Goal: Obtain resource: Obtain resource

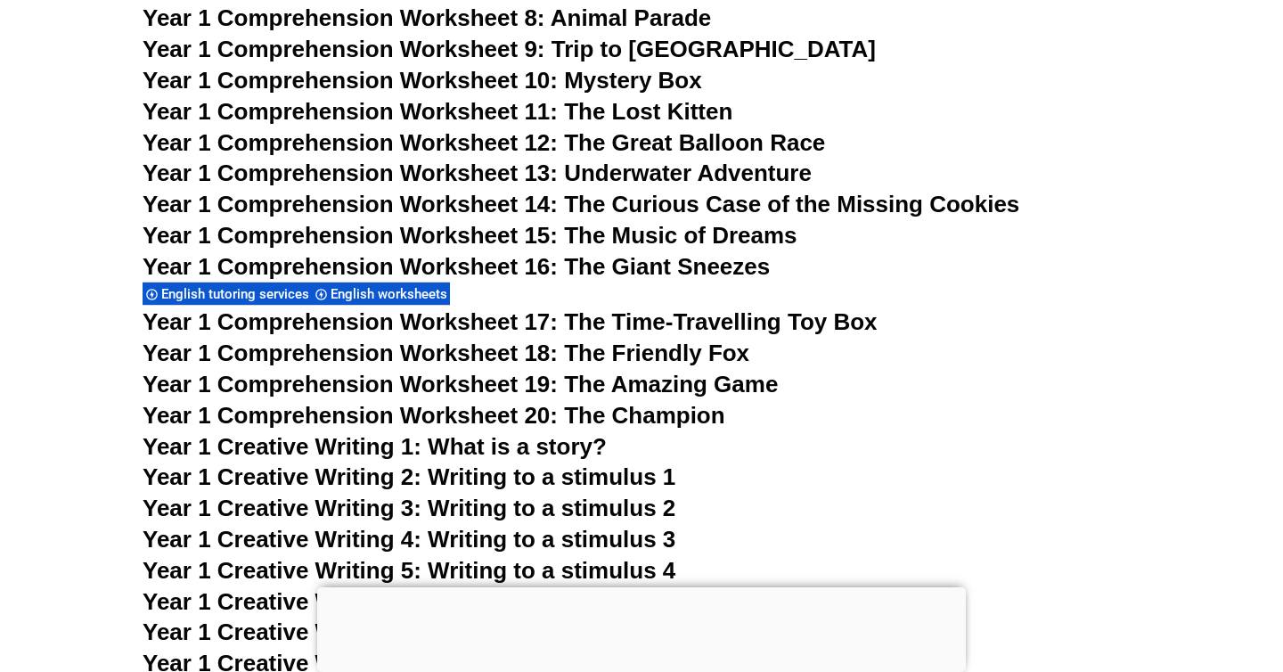
scroll to position [2571, 0]
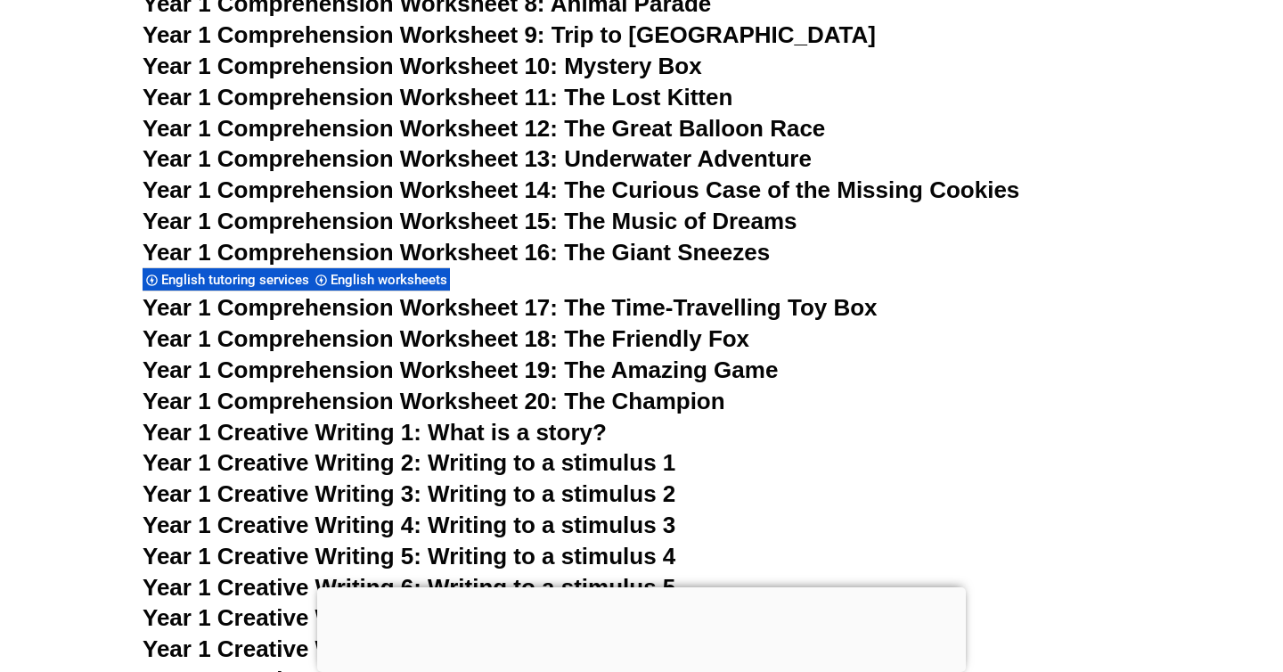
click at [592, 301] on span "Year 1 Comprehension Worksheet 17: The Time-Travelling Toy Box" at bounding box center [510, 307] width 735 height 27
click at [528, 253] on span "Year 1 Comprehension Worksheet 16: The Giant Sneezes" at bounding box center [456, 252] width 627 height 27
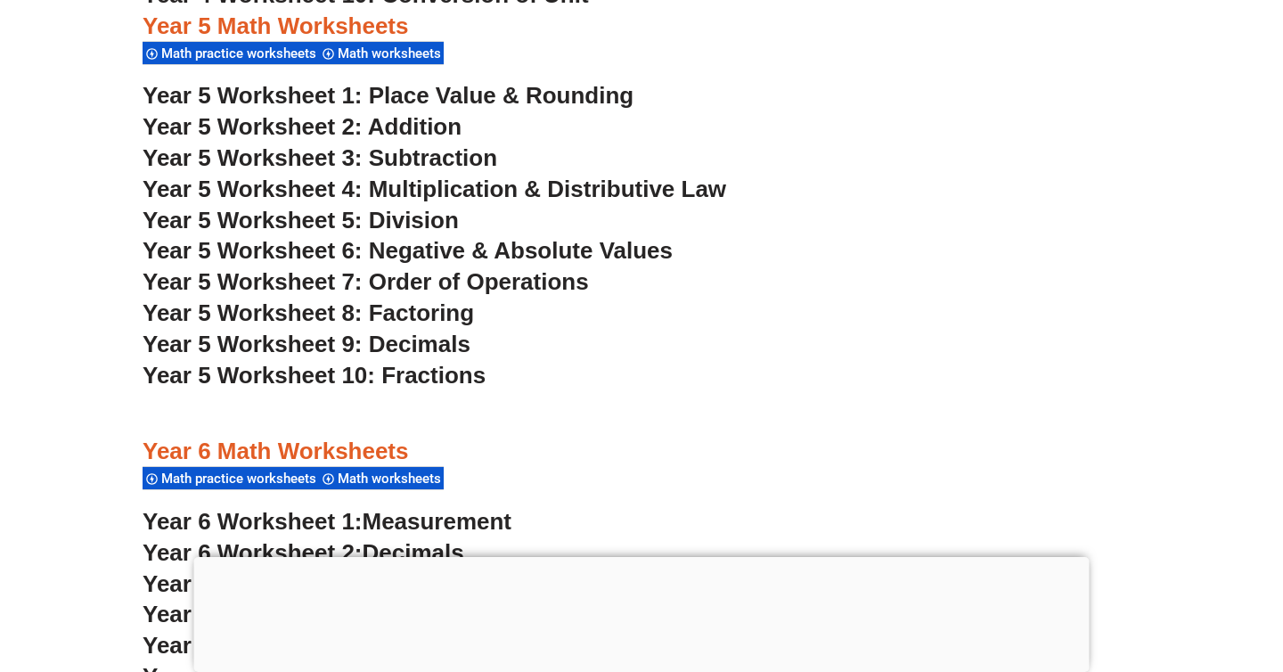
scroll to position [3697, 0]
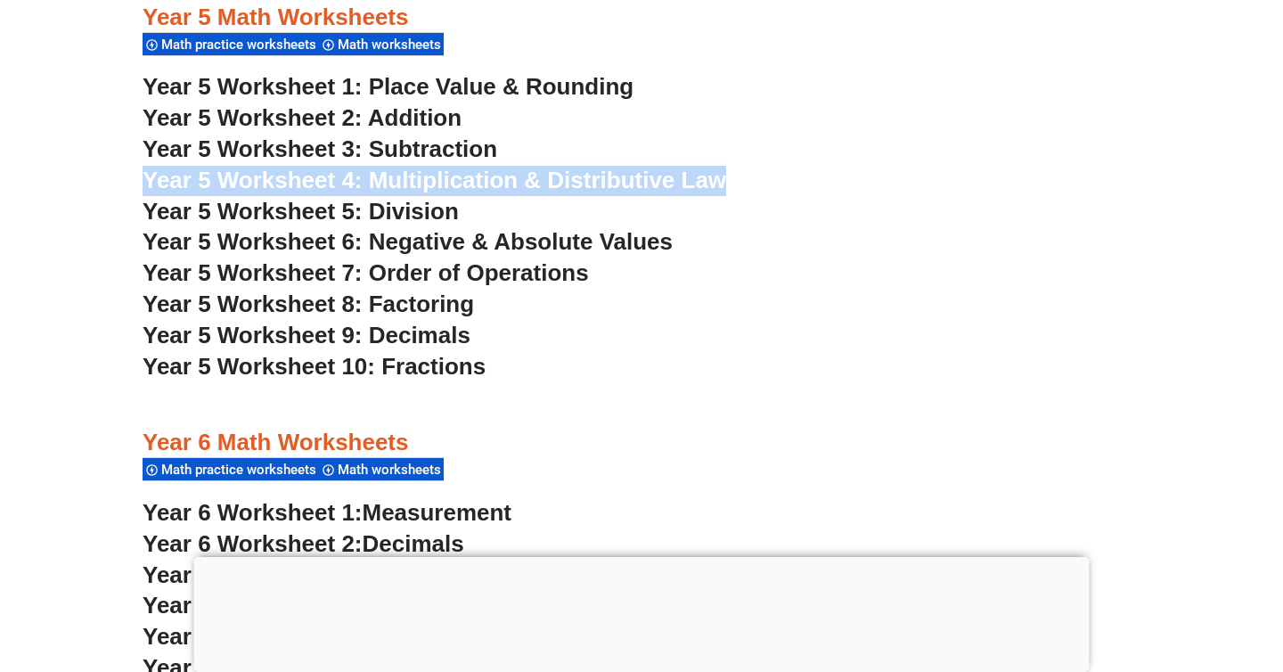
click at [382, 146] on span "Year 5 Worksheet 3: Subtraction" at bounding box center [320, 148] width 355 height 27
